Goal: Transaction & Acquisition: Book appointment/travel/reservation

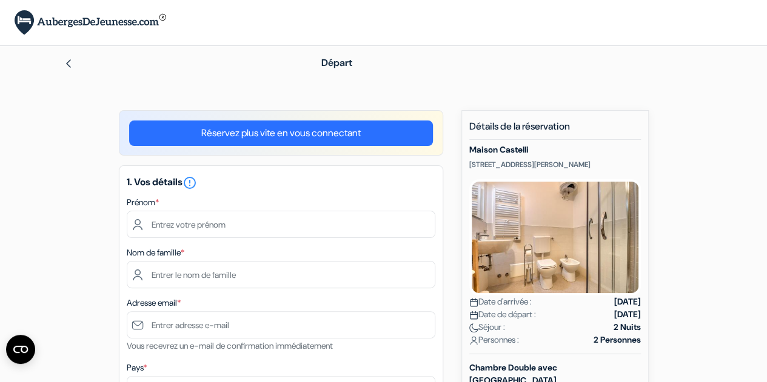
click at [327, 130] on link "Réservez plus vite en vous connectant" at bounding box center [281, 133] width 304 height 25
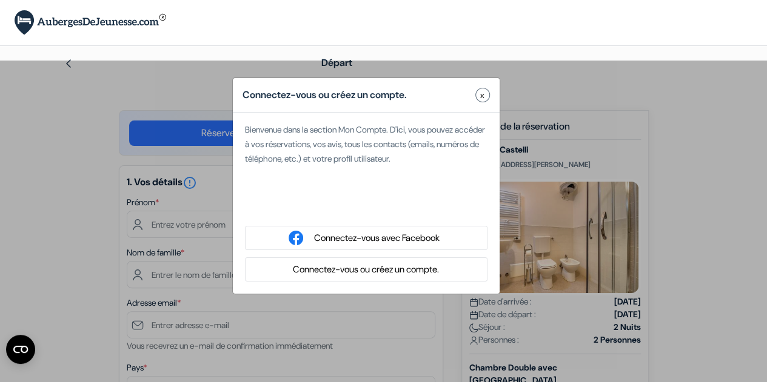
type input "[PERSON_NAME]"
type input "Feldman"
type input "[EMAIL_ADDRESS][DOMAIN_NAME]"
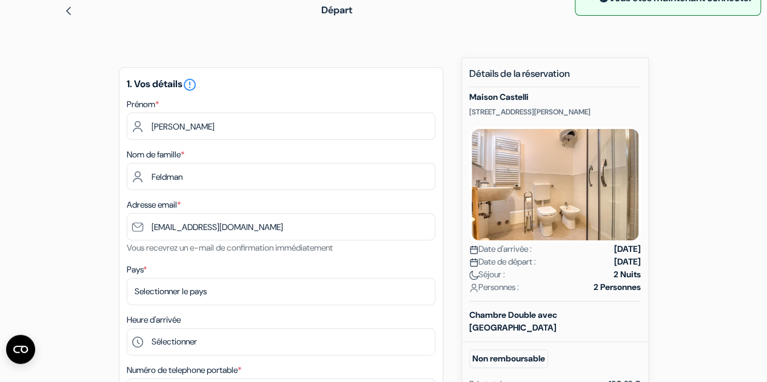
scroll to position [115, 0]
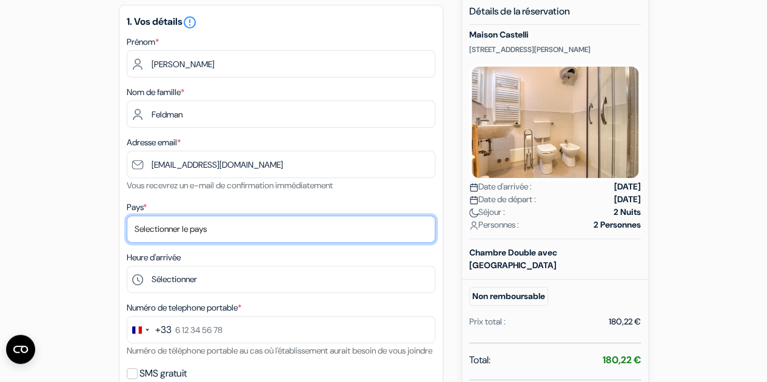
click at [316, 221] on select "Selectionner le pays Abkhazie Afghanistan Afrique du Sud Albanie Algérie Allema…" at bounding box center [281, 229] width 309 height 27
select select "fr"
click at [127, 217] on select "Selectionner le pays Abkhazie Afghanistan Afrique du Sud Albanie Algérie Allema…" at bounding box center [281, 229] width 309 height 27
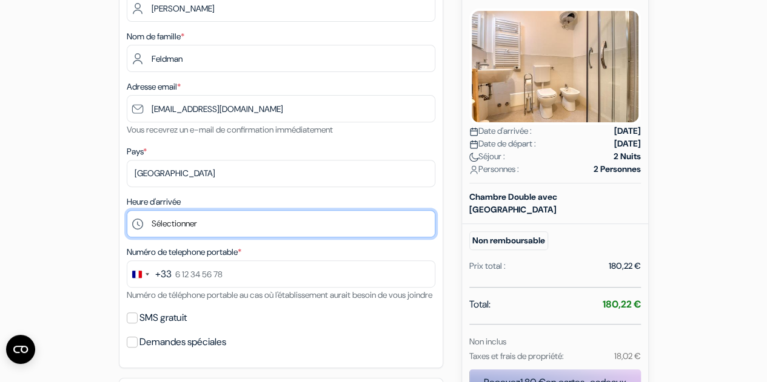
click at [201, 232] on select "Sélectionner 15:00 16:00 17:00 18:00 19:00 20:00 21:00 22:00" at bounding box center [281, 223] width 309 height 27
select select "20"
click at [127, 212] on select "Sélectionner 15:00 16:00 17:00 18:00 19:00 20:00 21:00 22:00" at bounding box center [281, 223] width 309 height 27
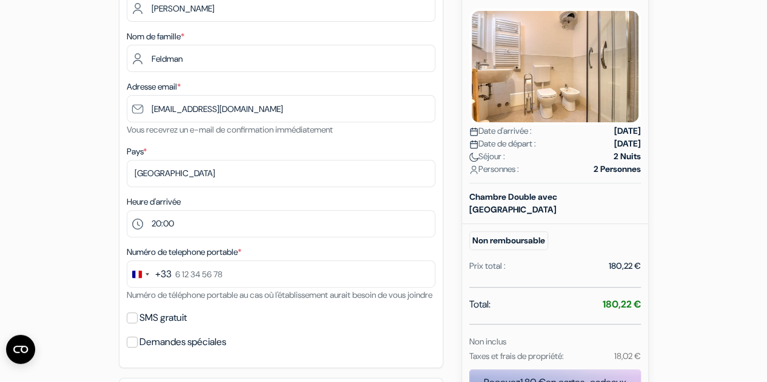
click at [224, 292] on div "Numéro de telephone portable * +33 244 results found No results found Afghanist…" at bounding box center [281, 274] width 309 height 58
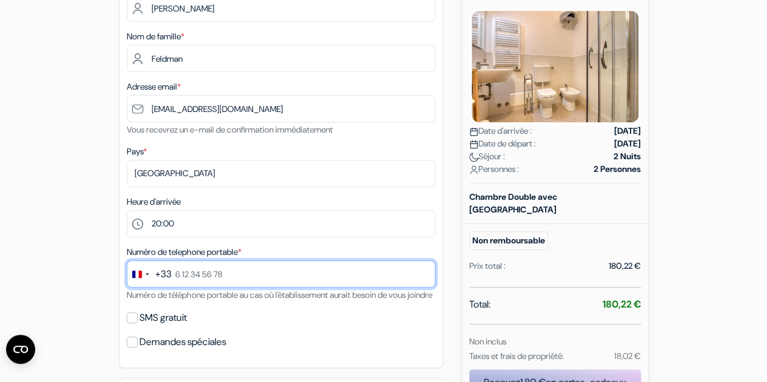
click at [232, 281] on input "text" at bounding box center [281, 274] width 309 height 27
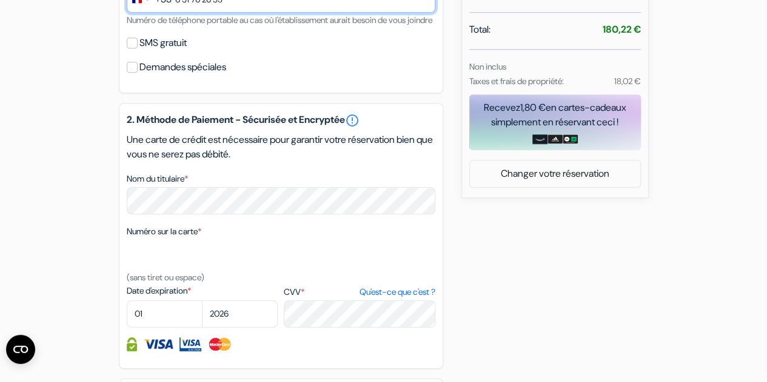
scroll to position [447, 0]
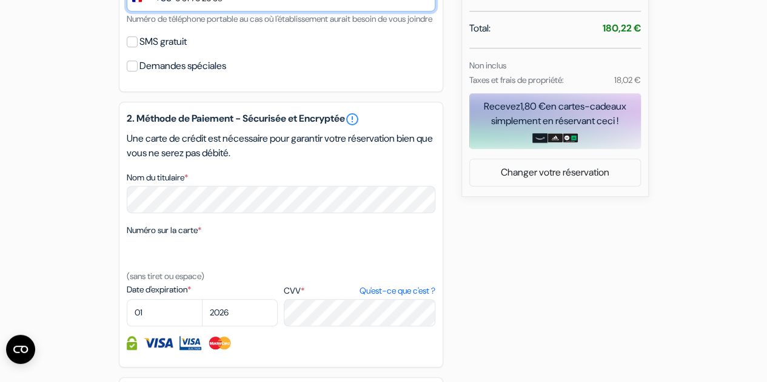
type input "6 51 76 26 53"
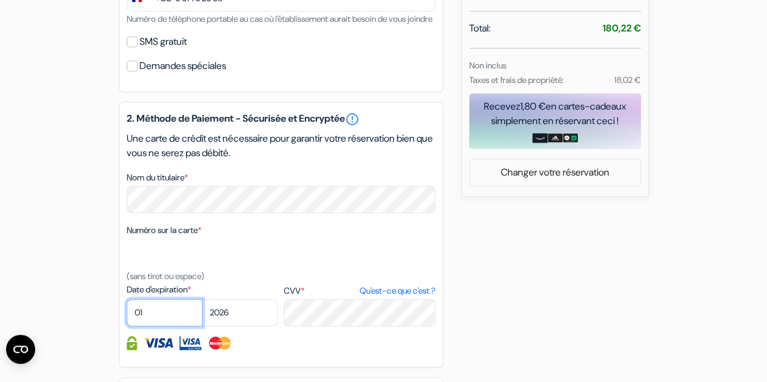
select select "06"
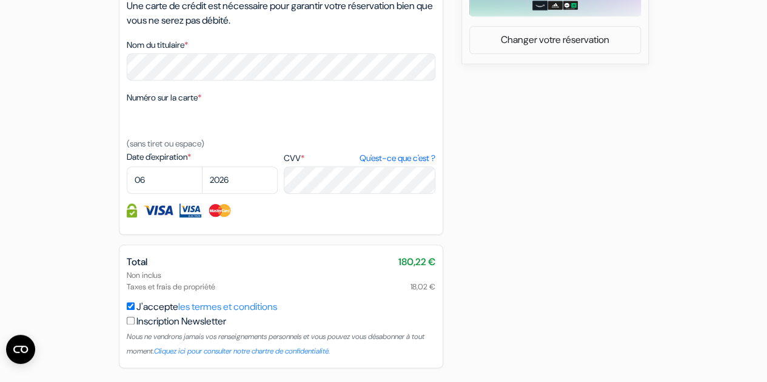
scroll to position [635, 0]
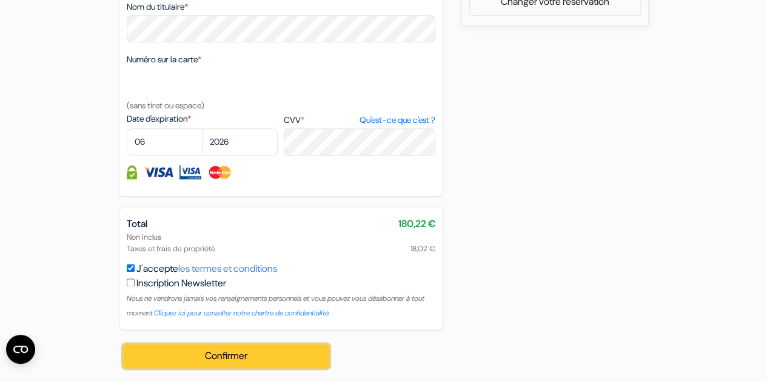
click at [251, 352] on button "Confirmer Loading..." at bounding box center [226, 356] width 205 height 23
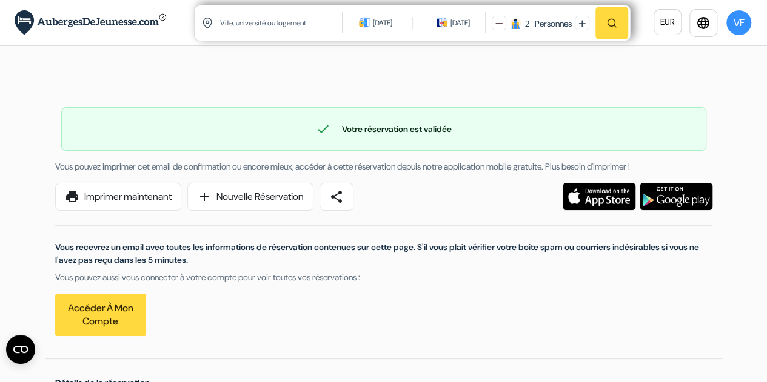
click at [297, 27] on input "text" at bounding box center [281, 23] width 125 height 30
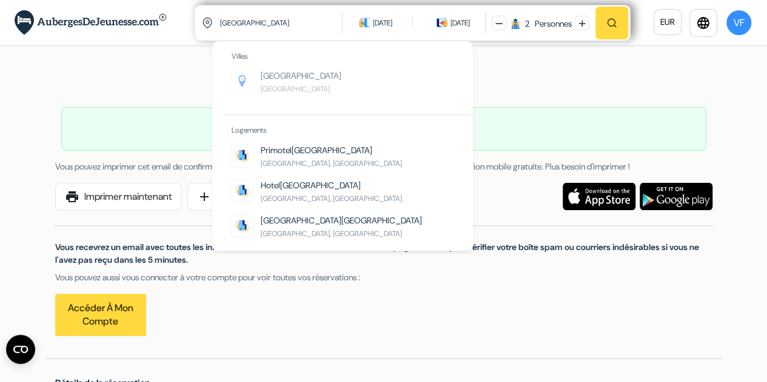
click at [325, 80] on li "Brescia Italie" at bounding box center [351, 87] width 242 height 35
type input "Brescia, Italie"
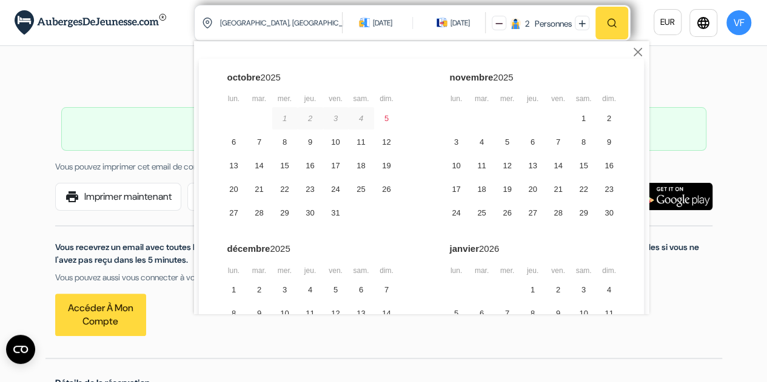
click at [385, 19] on div "15 oct. 2025" at bounding box center [382, 23] width 19 height 12
click at [223, 210] on div "27" at bounding box center [233, 213] width 25 height 22
click at [275, 221] on div "29" at bounding box center [284, 213] width 25 height 22
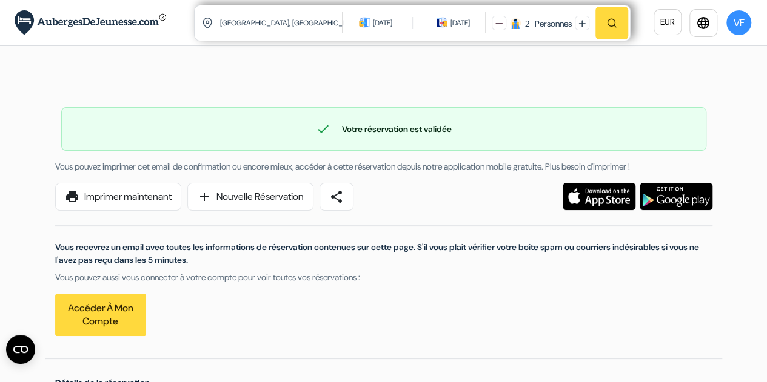
click at [602, 21] on button "button" at bounding box center [611, 23] width 33 height 33
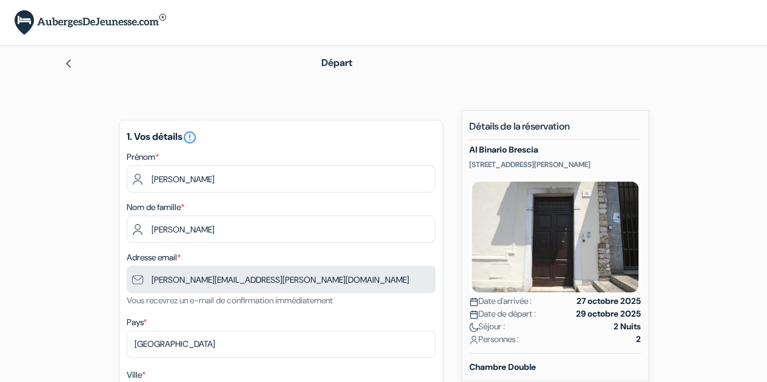
type input "6 51 76 26 53"
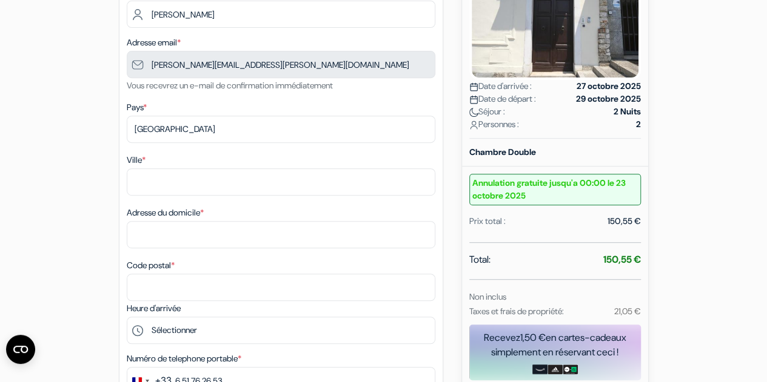
scroll to position [220, 0]
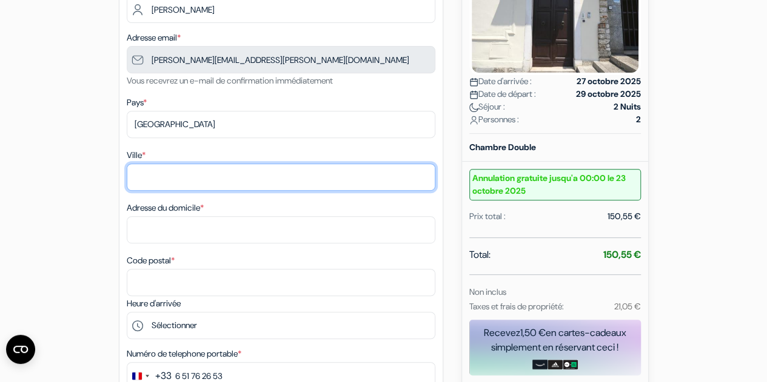
click at [167, 185] on input "Ville *" at bounding box center [281, 177] width 309 height 27
type input "[GEOGRAPHIC_DATA]"
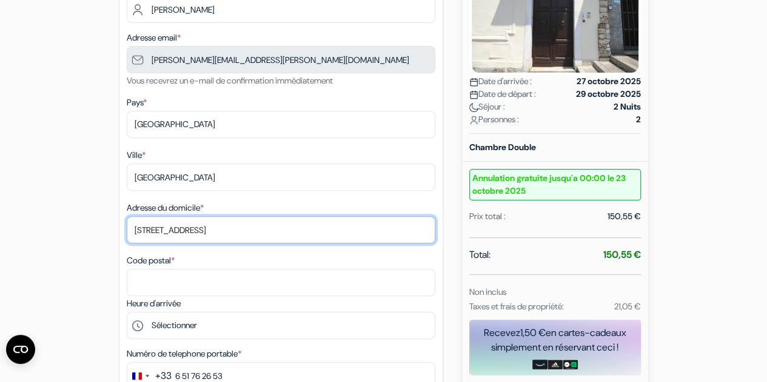
type input "[STREET_ADDRESS]"
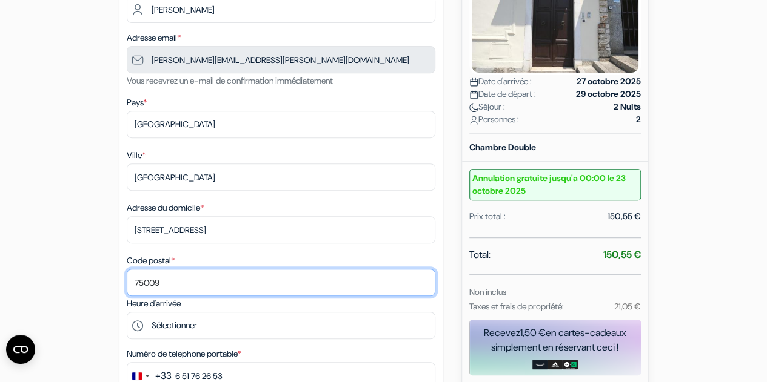
scroll to position [321, 0]
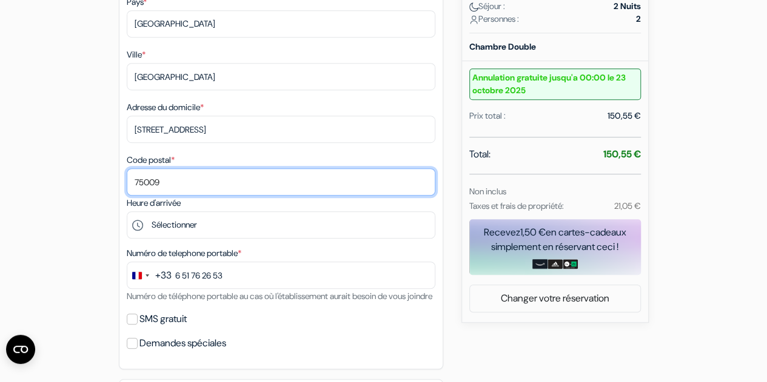
type input "75009"
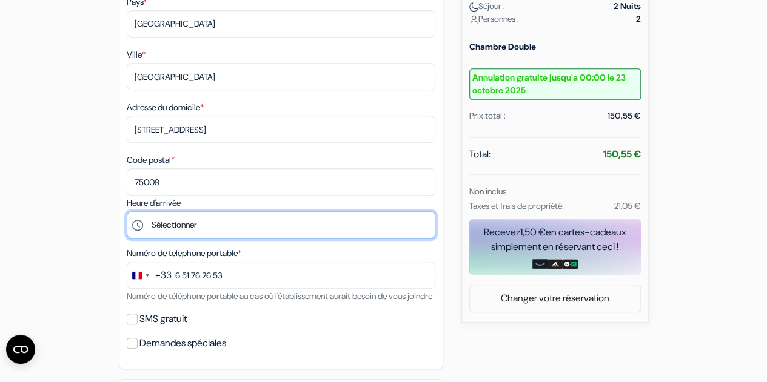
click at [178, 227] on select "Sélectionner 15:00 16:00 17:00 18:00 19:00" at bounding box center [281, 225] width 309 height 27
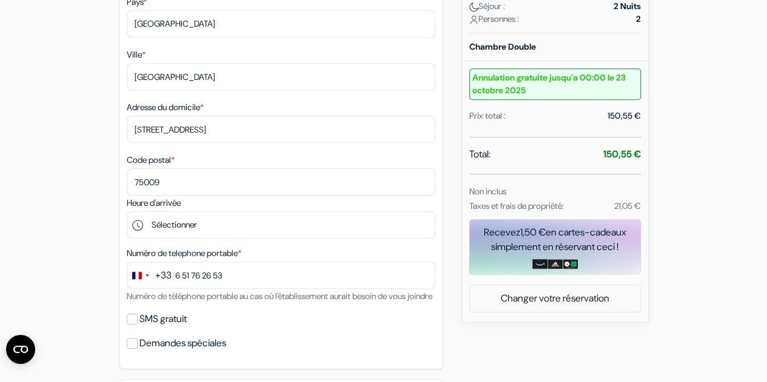
click at [86, 235] on div "add_box Al Binario Brescia [STREET_ADDRESS][PERSON_NAME] Détails de l'établisse…" at bounding box center [383, 265] width 691 height 950
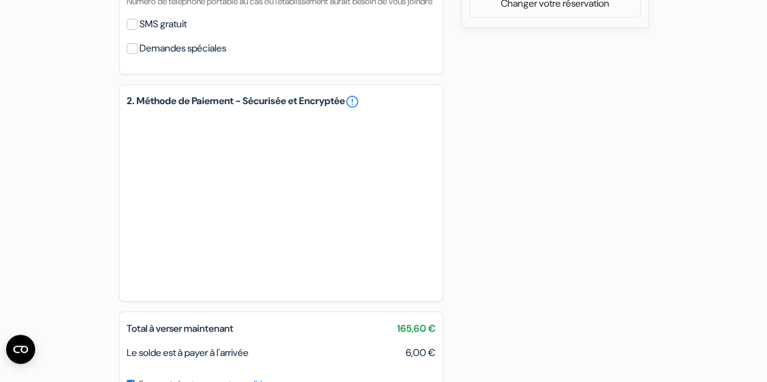
scroll to position [706, 0]
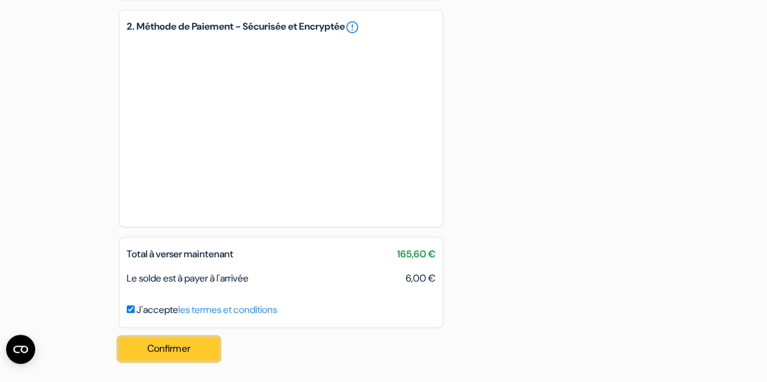
click at [123, 341] on button "Confirmer Loading..." at bounding box center [169, 349] width 101 height 23
